Goal: Navigation & Orientation: Find specific page/section

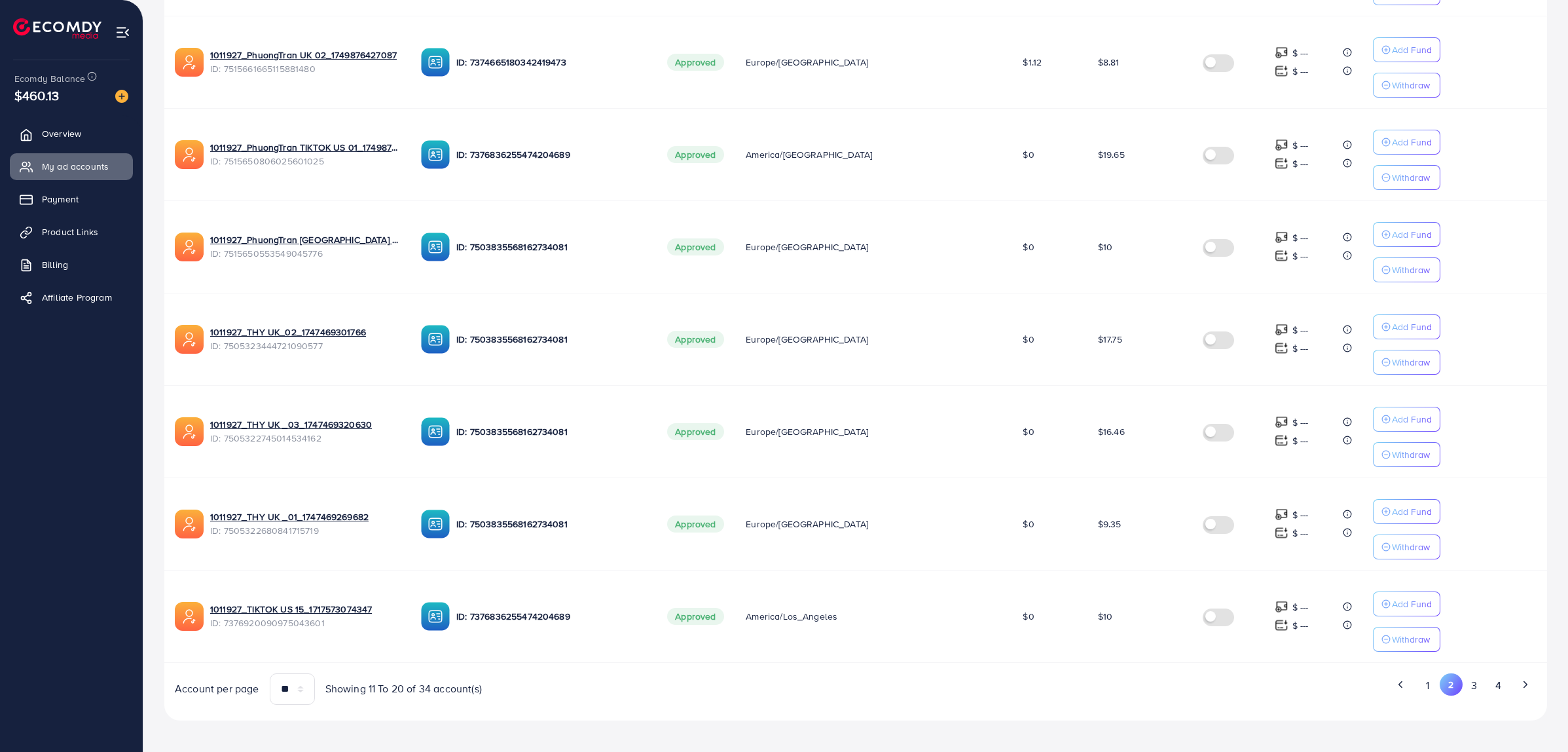
scroll to position [591, 0]
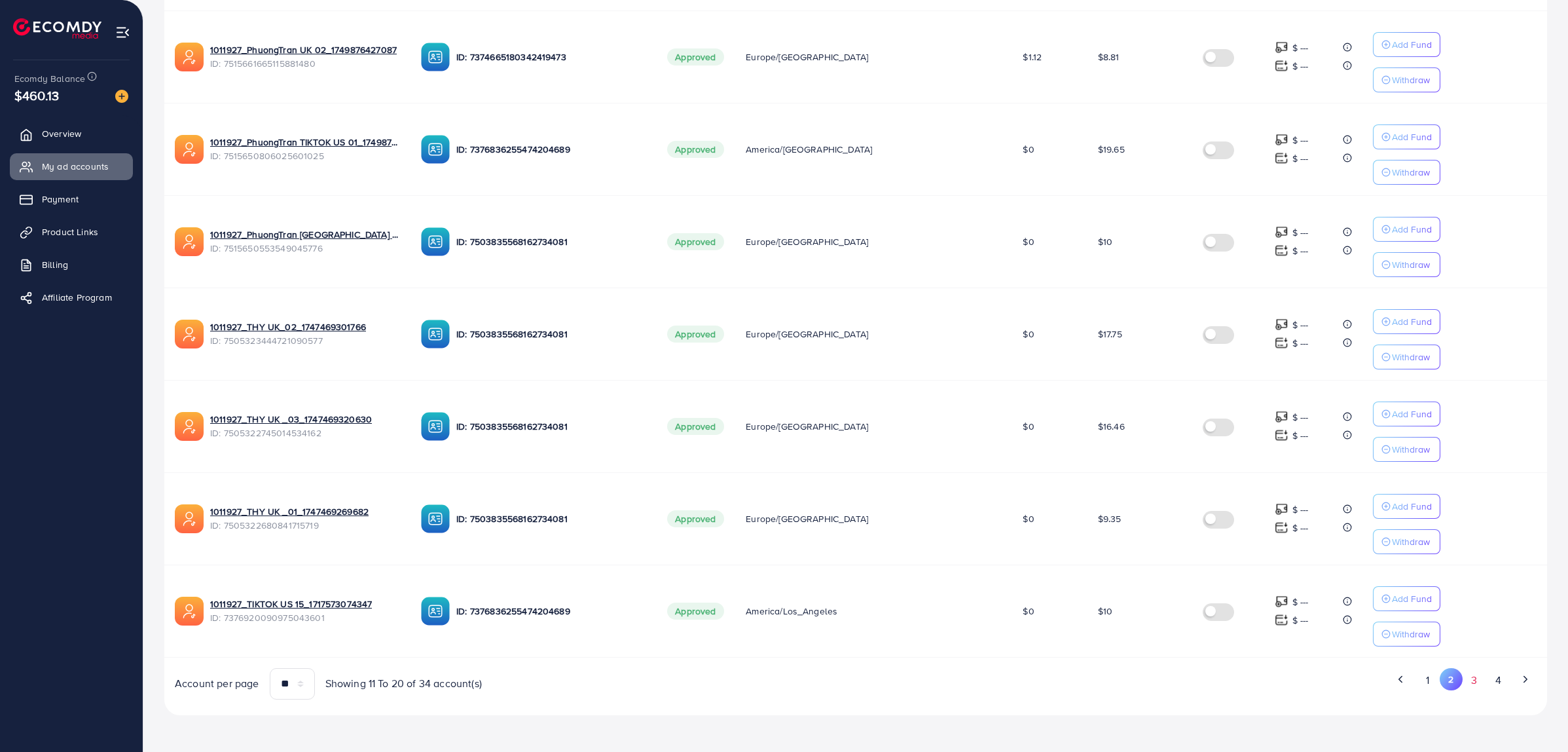
click at [1477, 685] on button "3" at bounding box center [1475, 680] width 24 height 25
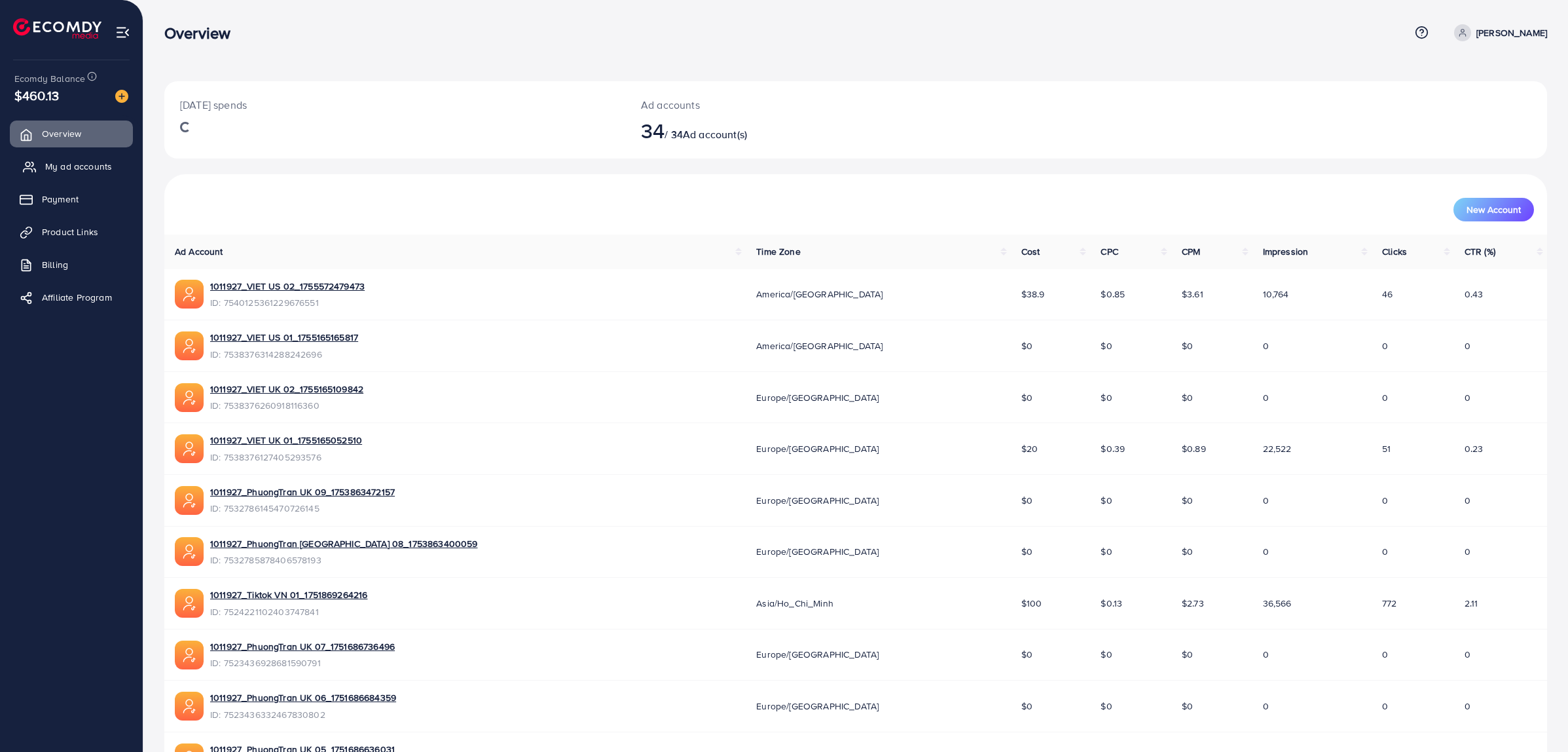
click at [77, 161] on span "My ad accounts" at bounding box center [78, 166] width 67 height 13
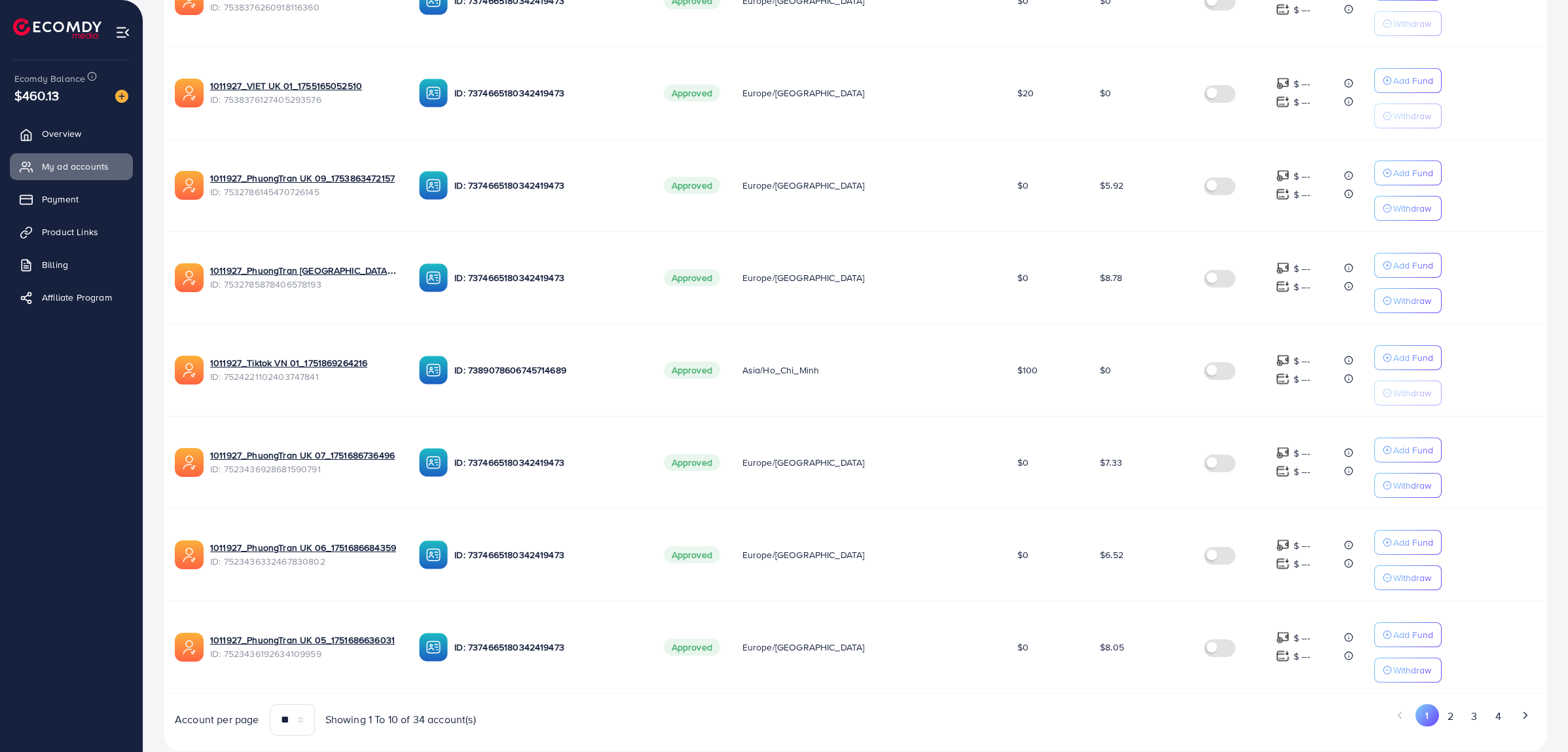
scroll to position [591, 0]
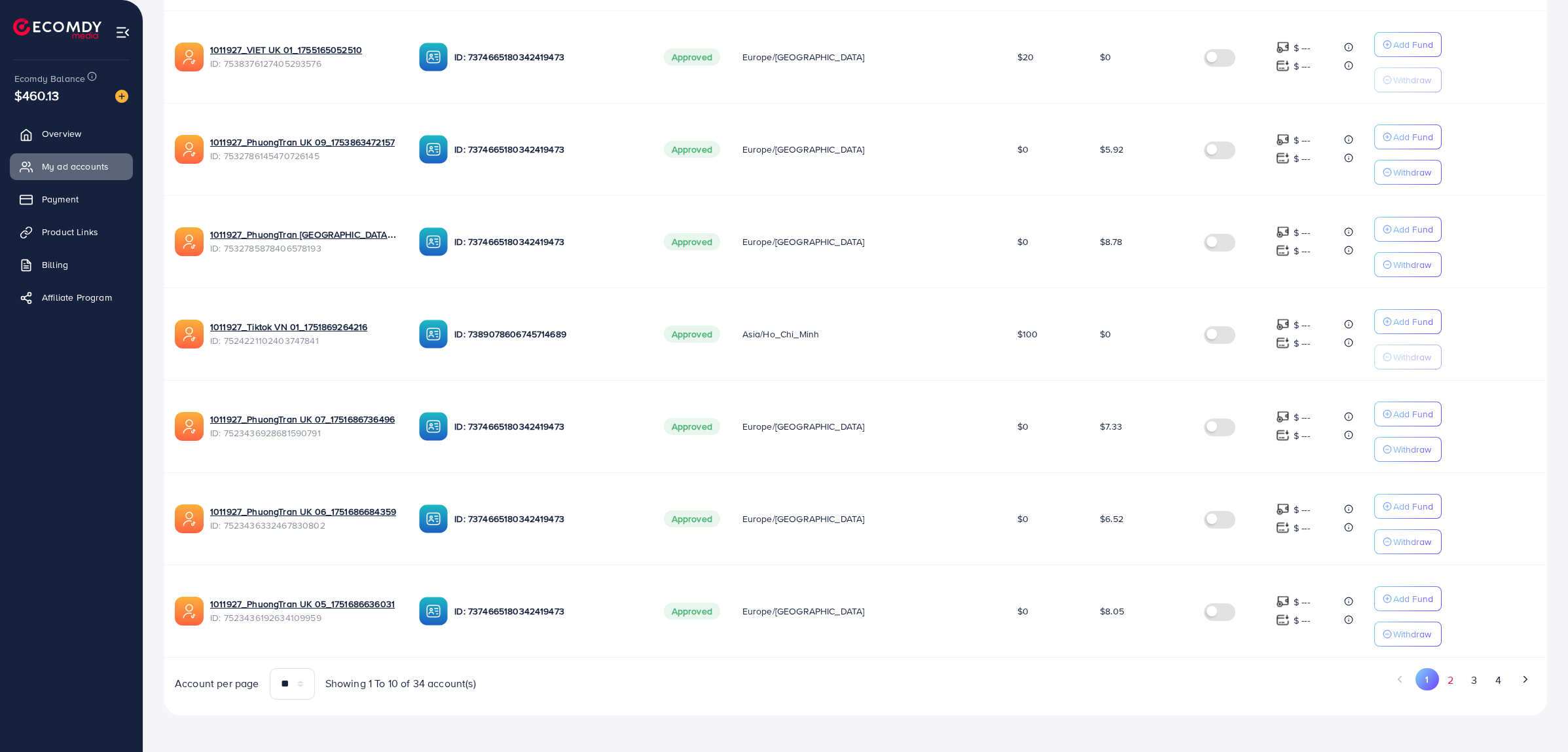
click at [1454, 686] on button "2" at bounding box center [1451, 680] width 24 height 25
